Goal: Find specific page/section: Find specific page/section

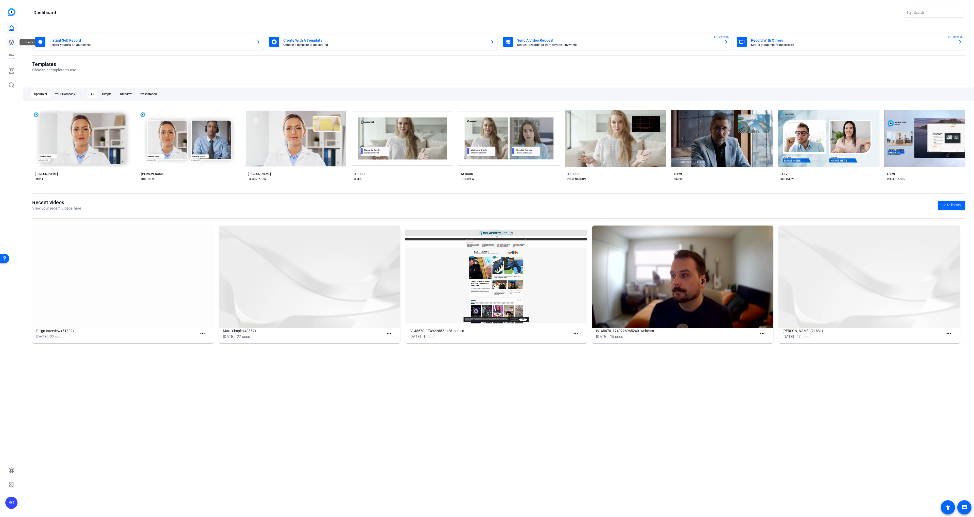
click at [16, 40] on link at bounding box center [11, 42] width 12 height 12
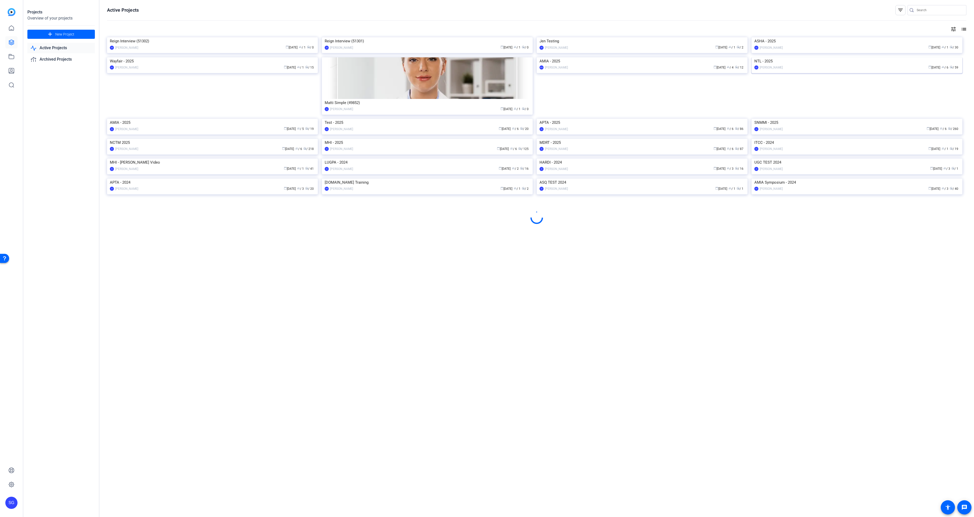
click at [372, 57] on img at bounding box center [857, 57] width 211 height 0
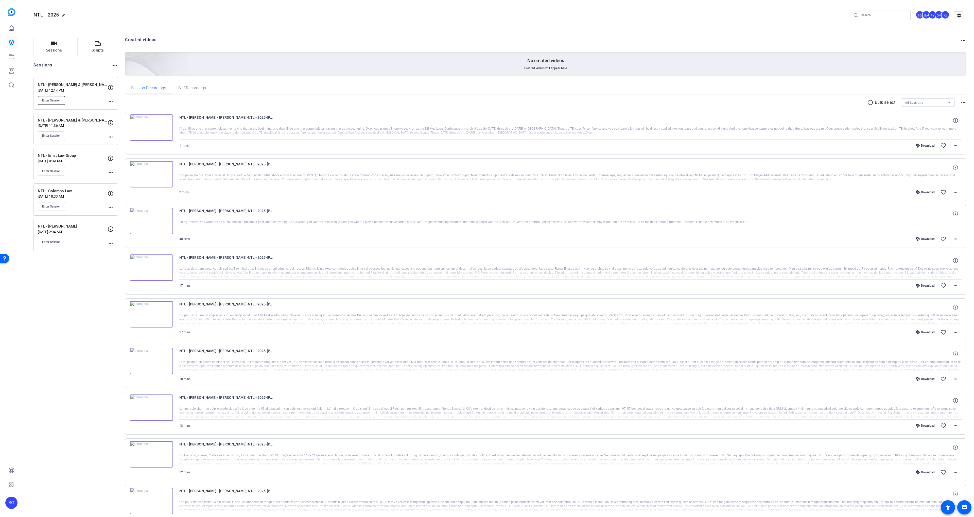
click at [58, 103] on button "Enter Session" at bounding box center [51, 100] width 27 height 9
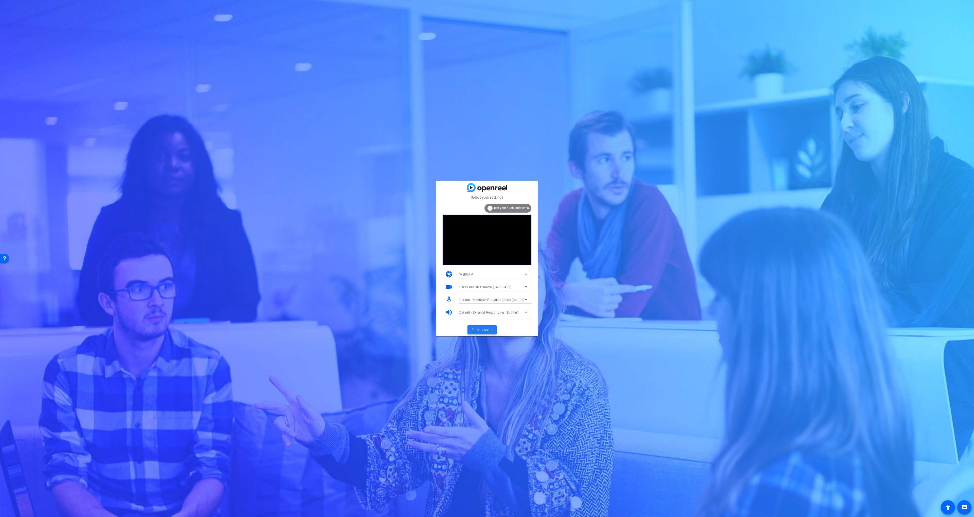
click at [484, 331] on span "Enter session" at bounding box center [482, 329] width 21 height 5
